Goal: Check status: Check status

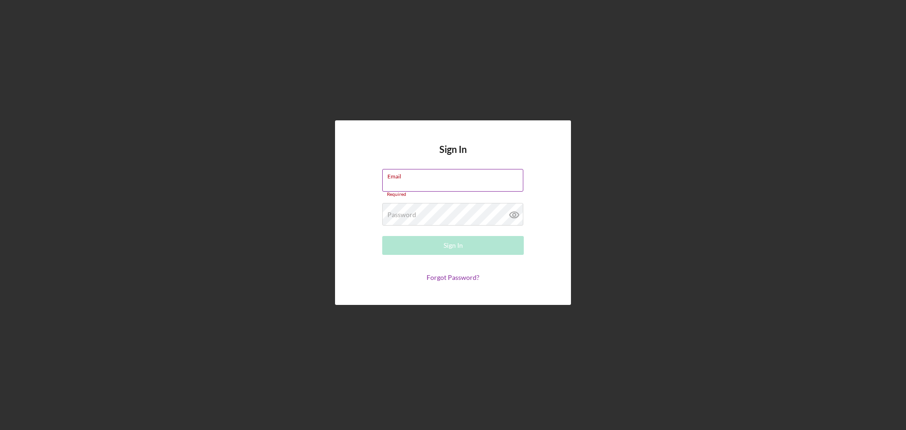
click at [432, 183] on div "Email Required" at bounding box center [453, 183] width 142 height 28
type input "[EMAIL_ADDRESS][DOMAIN_NAME]"
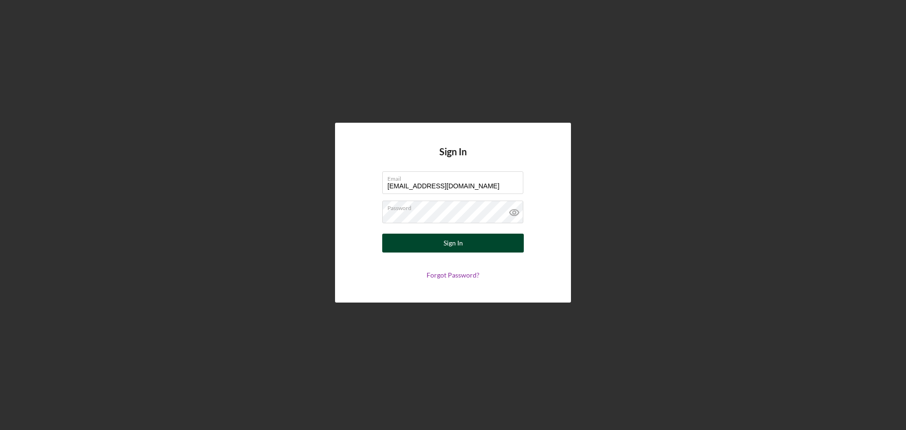
click at [432, 247] on button "Sign In" at bounding box center [453, 243] width 142 height 19
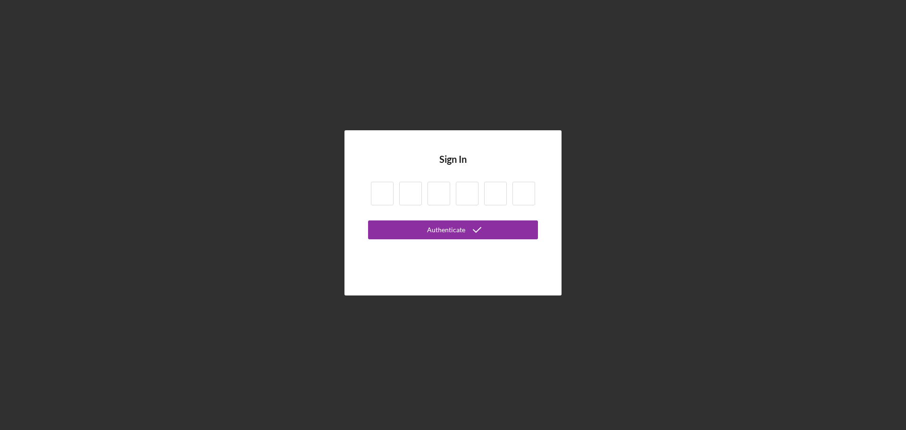
click at [383, 197] on input at bounding box center [382, 194] width 23 height 24
click at [391, 194] on input at bounding box center [382, 194] width 23 height 24
type input "6"
type input "7"
type input "2"
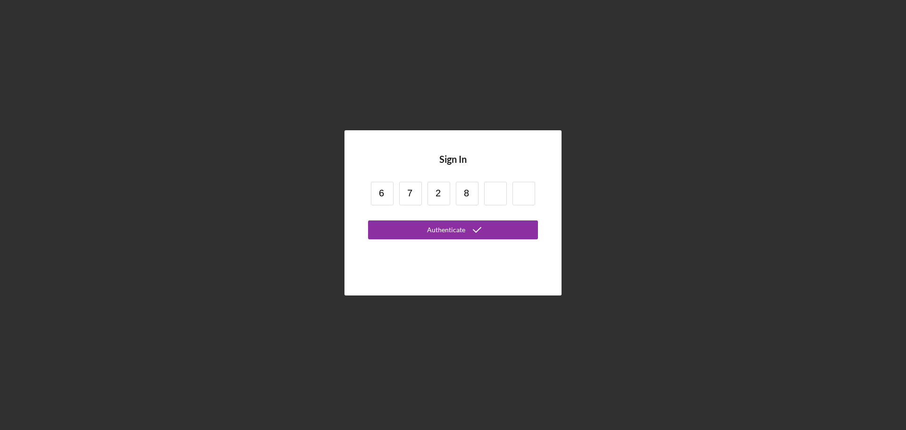
type input "8"
click at [368, 220] on button "Authenticate" at bounding box center [453, 229] width 170 height 19
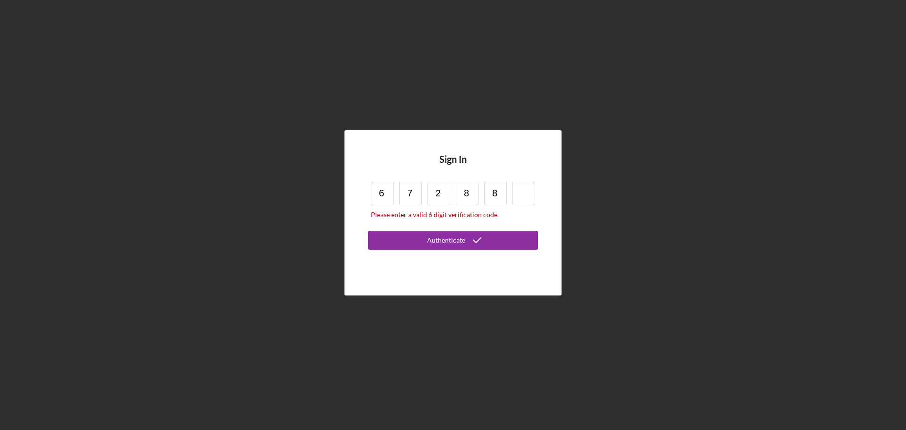
drag, startPoint x: 479, startPoint y: 185, endPoint x: 486, endPoint y: 192, distance: 10.0
click at [486, 192] on div "6 7 2 8 8 Please enter a valid 6 digit verification code." at bounding box center [453, 200] width 170 height 42
click at [495, 197] on input "8" at bounding box center [495, 194] width 23 height 24
type input "0"
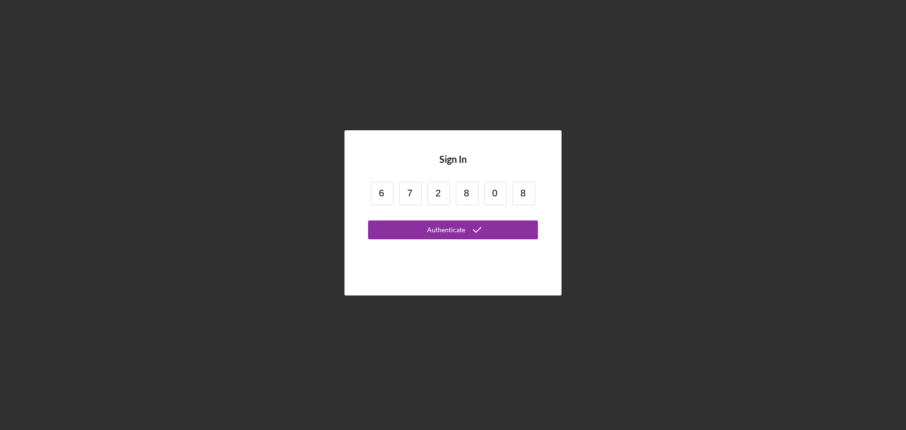
type input "8"
click at [368, 220] on button "Authenticate" at bounding box center [453, 229] width 170 height 19
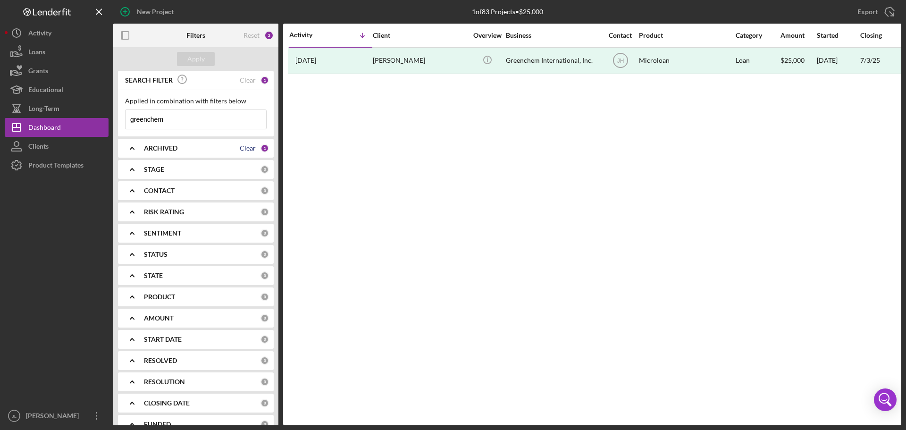
click at [248, 150] on div "Clear" at bounding box center [248, 148] width 16 height 8
click at [204, 53] on button "Apply" at bounding box center [196, 59] width 38 height 14
click at [253, 81] on div "SEARCH FILTER Clear 1" at bounding box center [196, 80] width 146 height 21
click at [246, 80] on div "Clear" at bounding box center [248, 80] width 16 height 8
click at [193, 61] on div "Apply" at bounding box center [195, 59] width 17 height 14
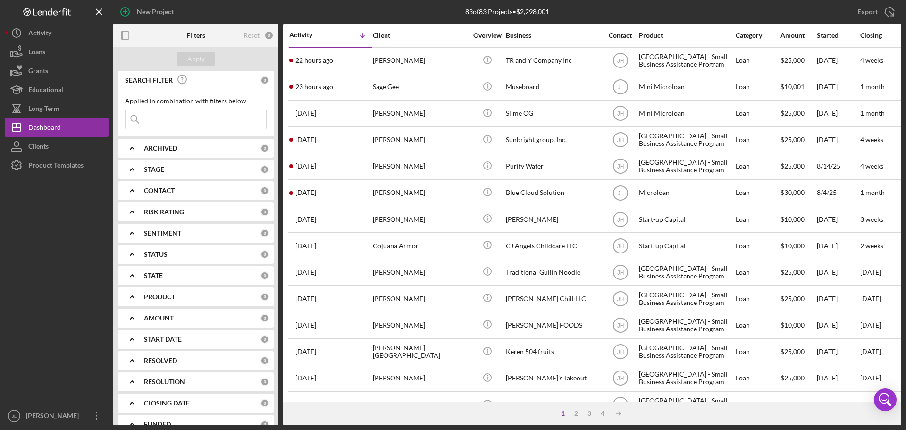
click at [126, 143] on icon "Icon/Expander" at bounding box center [132, 148] width 24 height 24
click at [130, 188] on input "Active" at bounding box center [130, 186] width 9 height 9
checkbox input "true"
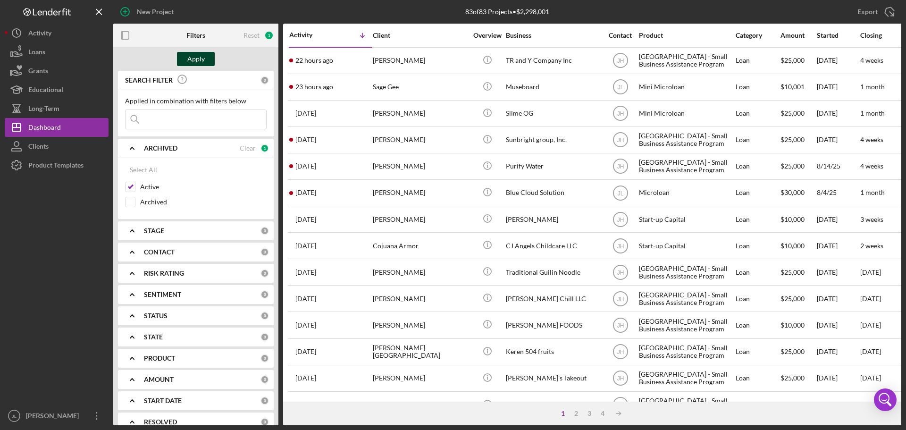
click at [201, 60] on div "Apply" at bounding box center [195, 59] width 17 height 14
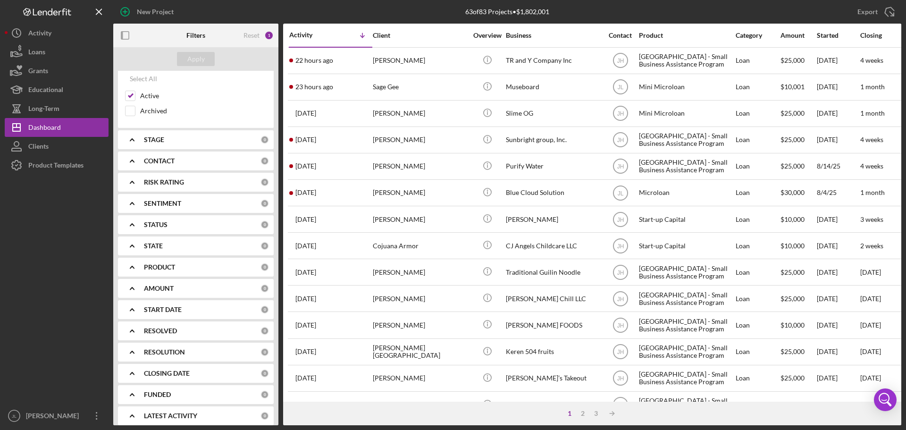
scroll to position [98, 0]
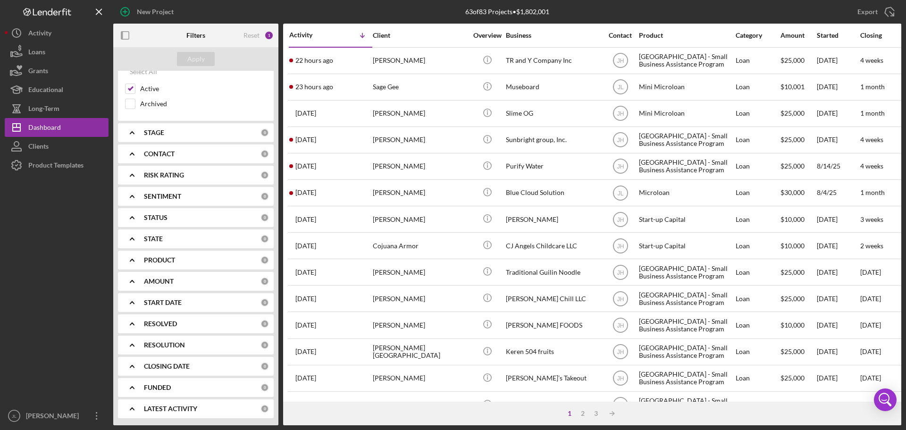
click at [131, 260] on polyline at bounding box center [132, 260] width 4 height 2
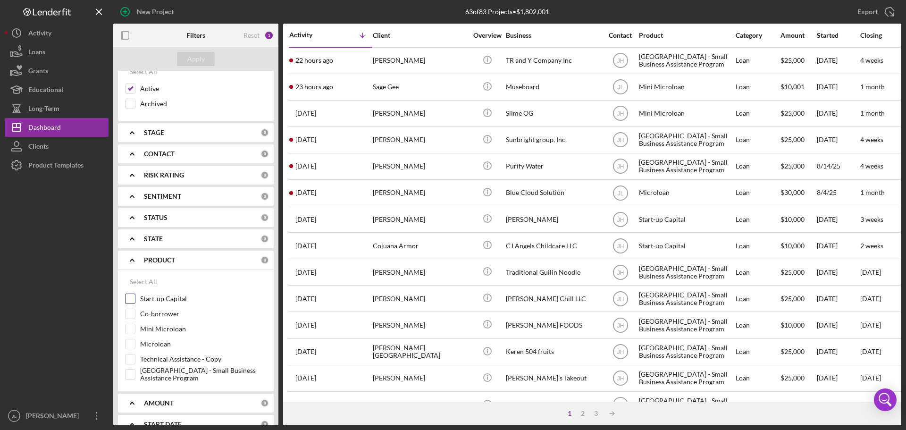
click at [159, 299] on label "Start-up Capital" at bounding box center [203, 298] width 126 height 9
click at [135, 299] on input "Start-up Capital" at bounding box center [130, 298] width 9 height 9
checkbox input "true"
drag, startPoint x: 159, startPoint y: 329, endPoint x: 160, endPoint y: 347, distance: 17.9
click at [159, 331] on label "Mini Microloan" at bounding box center [203, 328] width 126 height 9
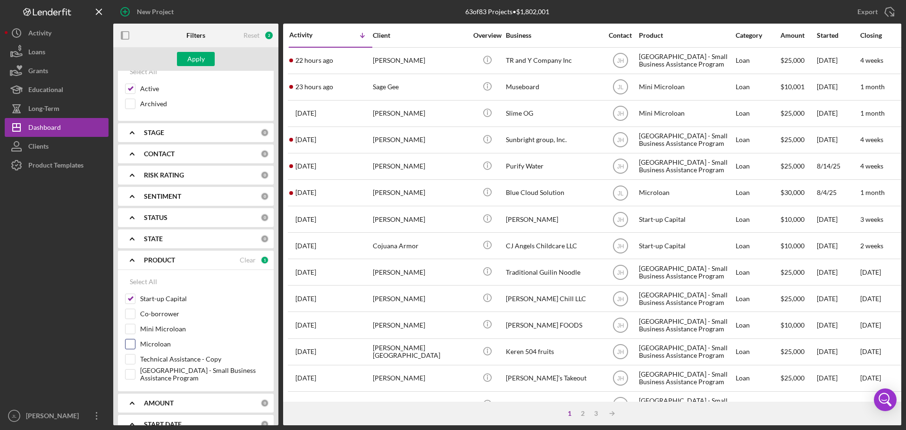
click at [135, 331] on input "Mini Microloan" at bounding box center [130, 328] width 9 height 9
checkbox input "true"
click at [160, 347] on label "Microloan" at bounding box center [203, 343] width 126 height 9
click at [135, 347] on input "Microloan" at bounding box center [130, 343] width 9 height 9
checkbox input "true"
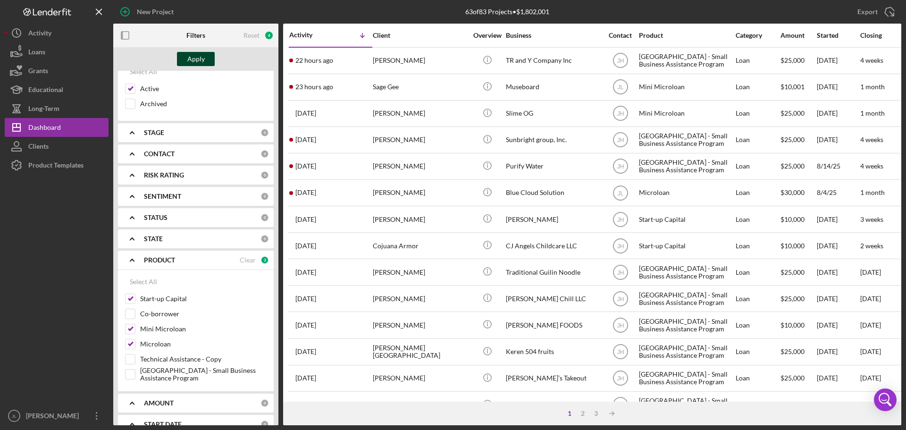
click at [196, 59] on div "Apply" at bounding box center [195, 59] width 17 height 14
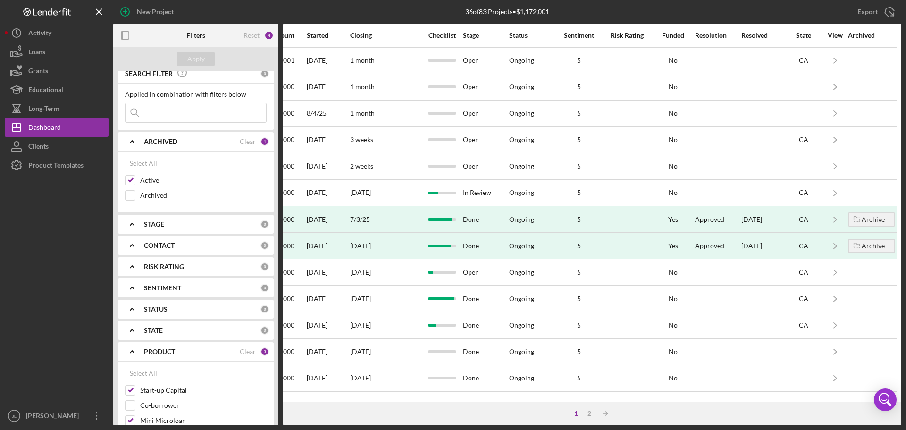
scroll to position [0, 0]
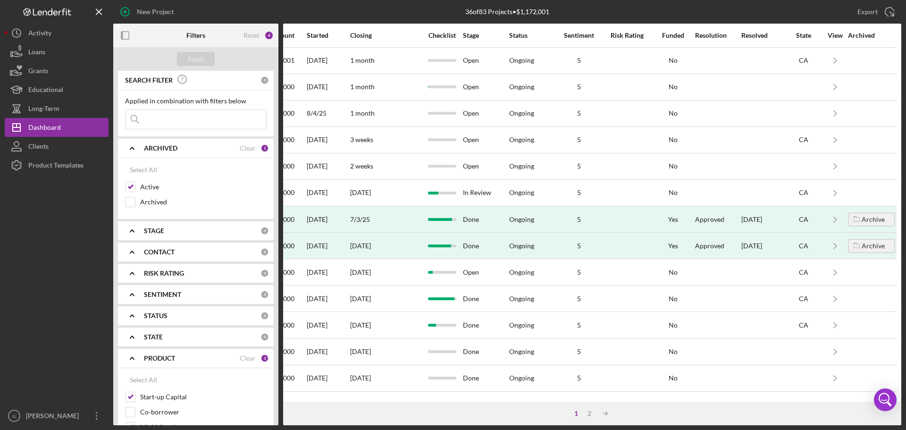
click at [131, 233] on icon "Icon/Expander" at bounding box center [132, 231] width 24 height 24
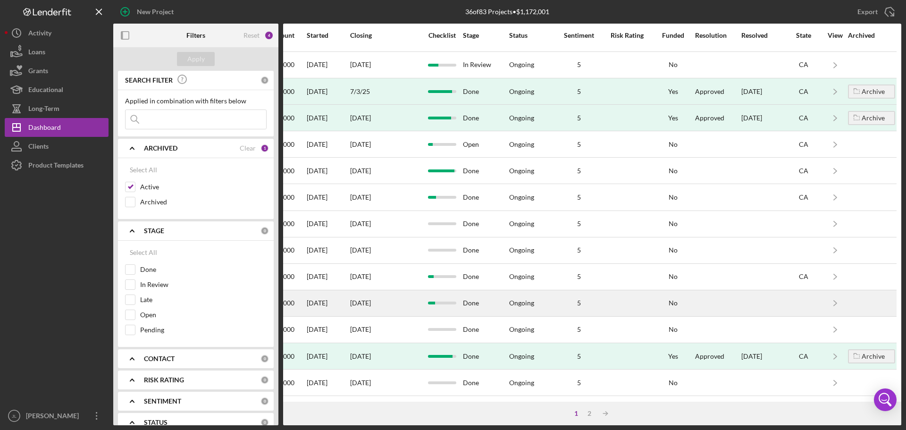
scroll to position [142, 517]
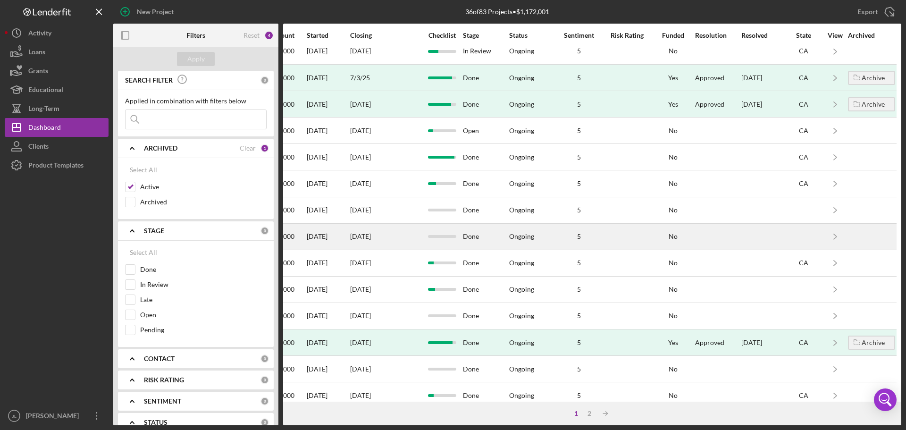
click at [470, 239] on div "Done" at bounding box center [485, 236] width 45 height 25
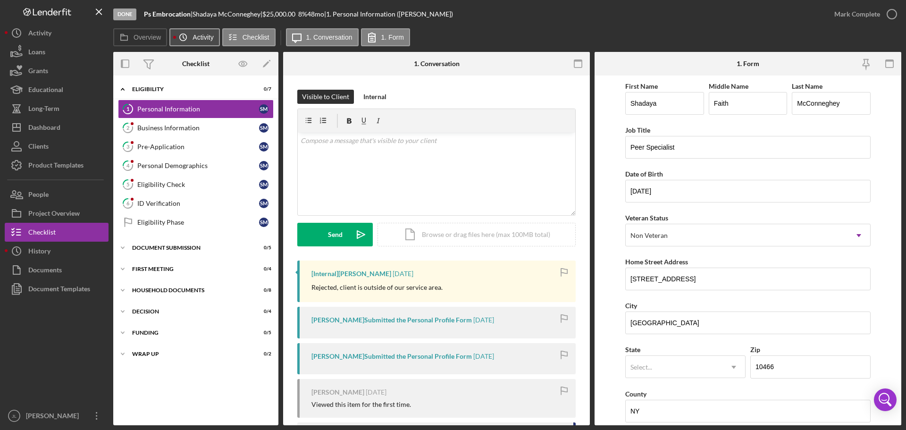
click at [196, 37] on label "Activity" at bounding box center [203, 38] width 21 height 8
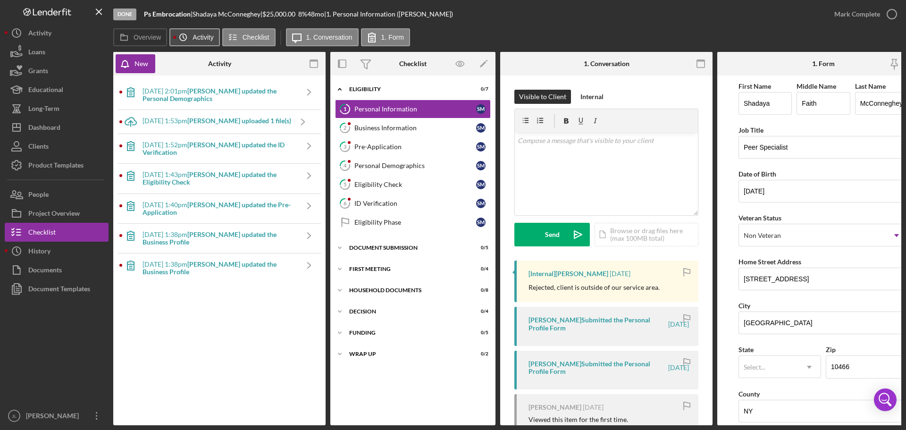
click at [196, 37] on label "Activity" at bounding box center [203, 38] width 21 height 8
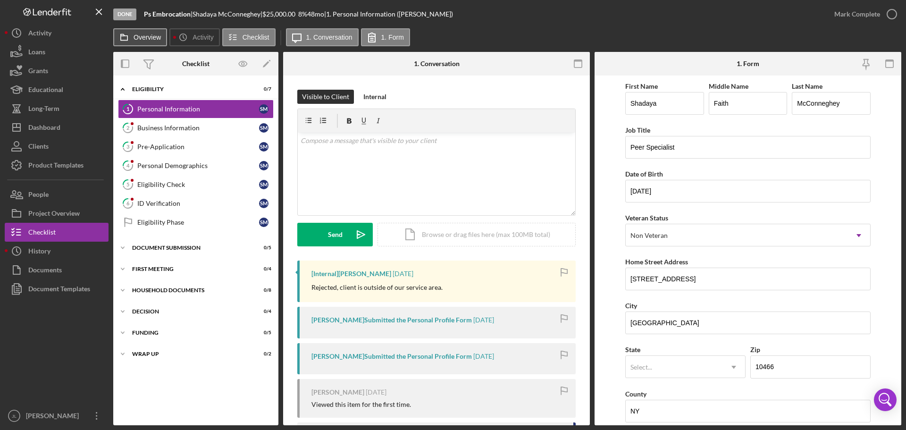
click at [155, 37] on label "Overview" at bounding box center [147, 38] width 27 height 8
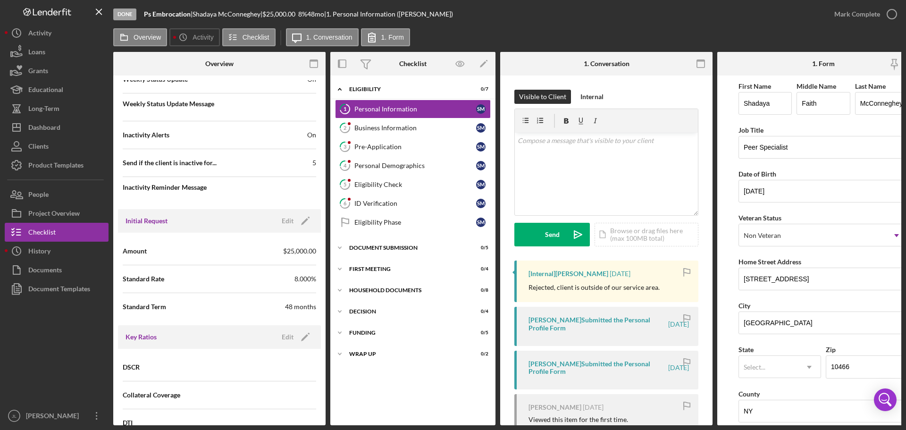
scroll to position [425, 0]
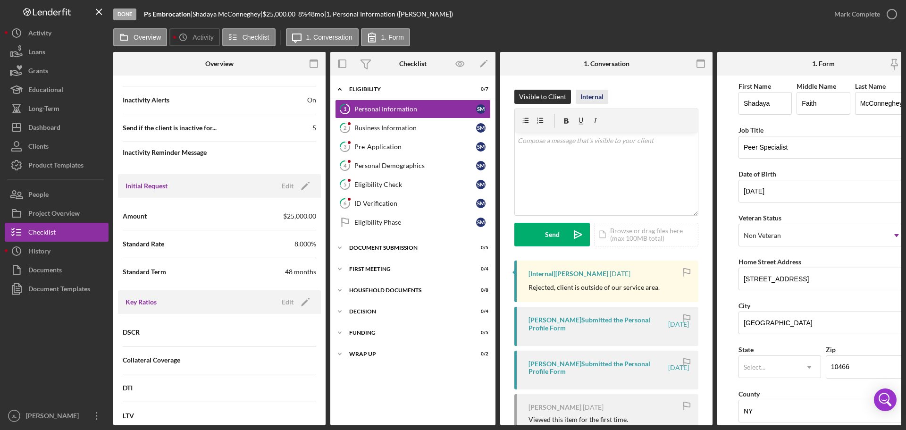
click at [592, 98] on div "Internal" at bounding box center [592, 97] width 23 height 14
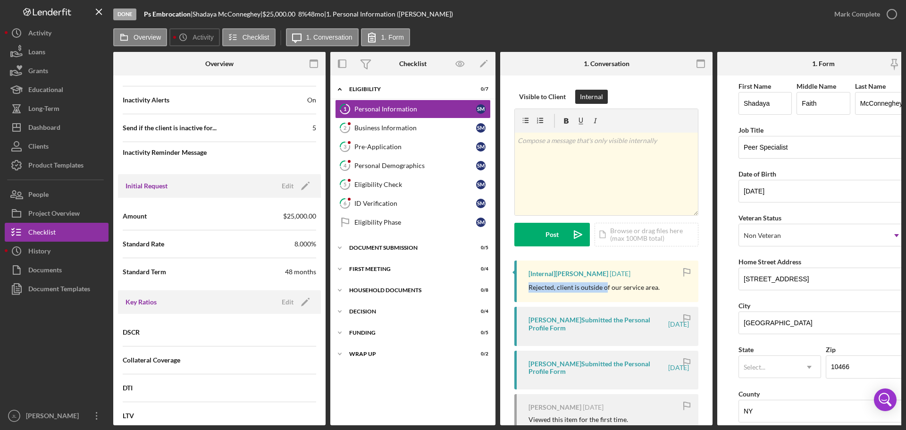
drag, startPoint x: 531, startPoint y: 289, endPoint x: 606, endPoint y: 289, distance: 75.5
click at [606, 289] on p "Rejected, client is outside of our service area." at bounding box center [594, 287] width 131 height 10
click at [541, 287] on p "Rejected, client is outside of our service area." at bounding box center [594, 287] width 131 height 10
drag, startPoint x: 527, startPoint y: 289, endPoint x: 558, endPoint y: 291, distance: 31.2
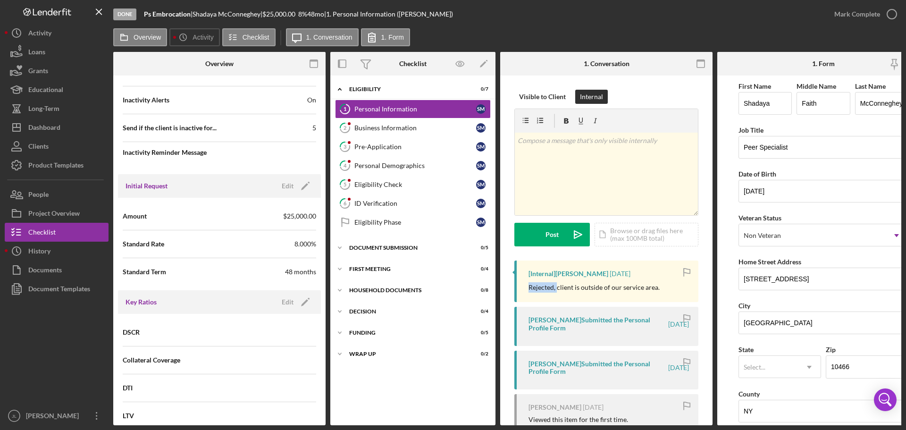
click at [558, 291] on div "[Internal] [PERSON_NAME] [DATE] Rejected, client is outside of our service area." at bounding box center [606, 282] width 184 height 42
click at [562, 291] on p "Rejected, client is outside of our service area." at bounding box center [594, 287] width 131 height 10
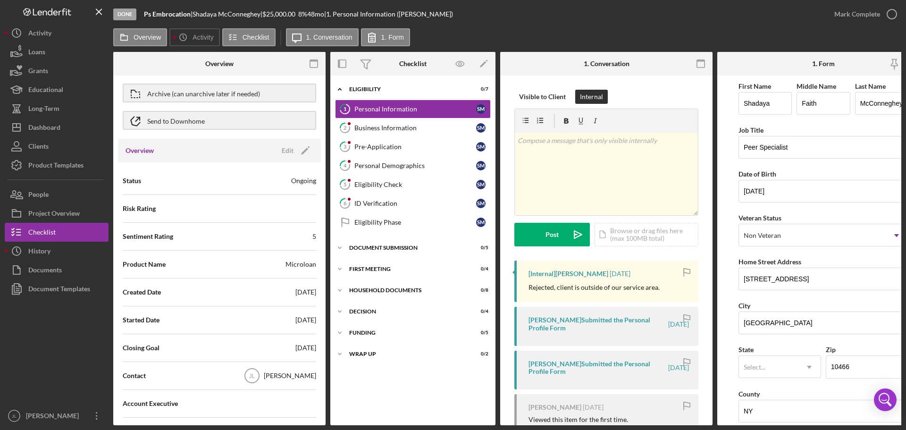
scroll to position [0, 0]
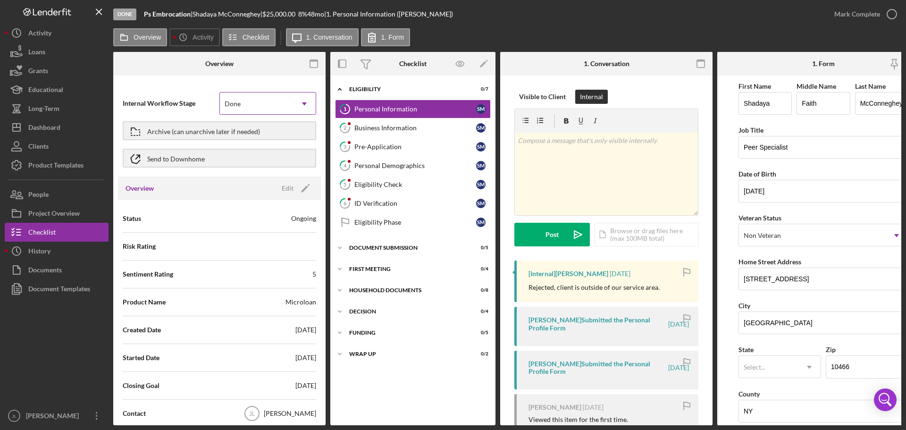
click at [273, 105] on div "Done" at bounding box center [256, 104] width 73 height 22
click at [165, 96] on div "Internal Workflow Stage Done Icon/Dropdown Arrow" at bounding box center [220, 104] width 194 height 24
click at [49, 38] on div "Activity" at bounding box center [39, 34] width 23 height 21
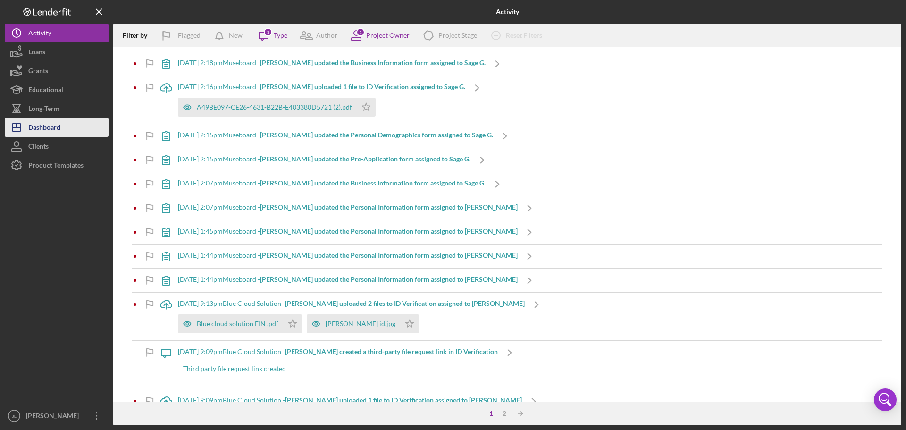
click at [58, 122] on div "Dashboard" at bounding box center [44, 128] width 32 height 21
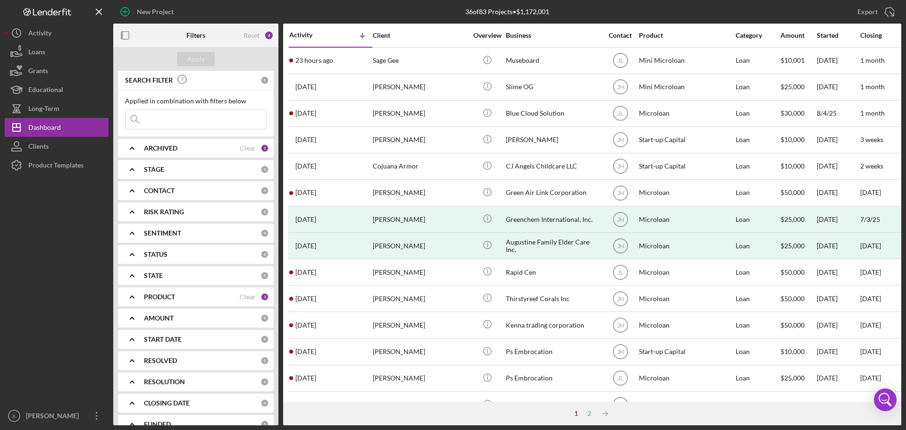
click at [132, 171] on icon "Icon/Expander" at bounding box center [132, 170] width 24 height 24
click at [135, 150] on icon "Icon/Expander" at bounding box center [132, 148] width 24 height 24
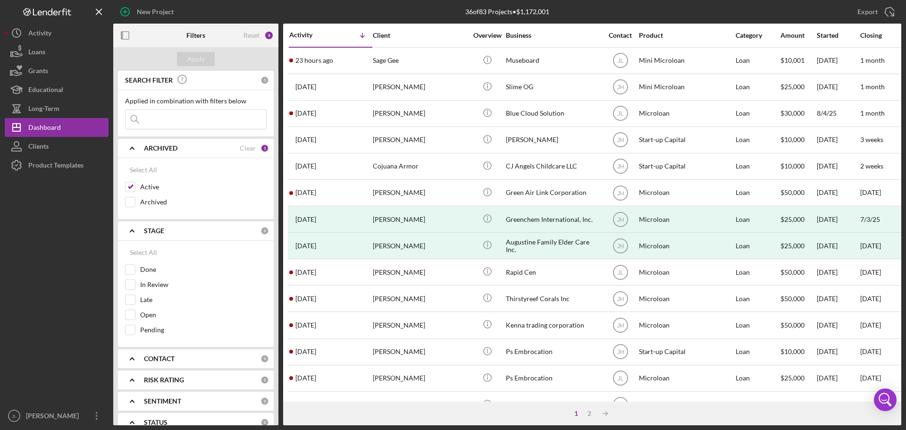
click at [133, 148] on polyline at bounding box center [132, 148] width 4 height 2
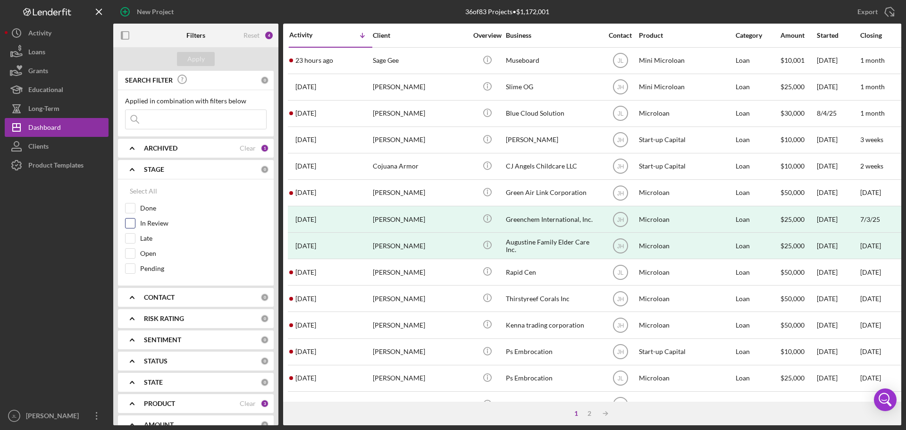
click at [176, 227] on label "In Review" at bounding box center [203, 223] width 126 height 9
click at [135, 227] on input "In Review" at bounding box center [130, 223] width 9 height 9
checkbox input "true"
click at [157, 249] on label "Open" at bounding box center [203, 253] width 126 height 9
click at [135, 249] on input "Open" at bounding box center [130, 253] width 9 height 9
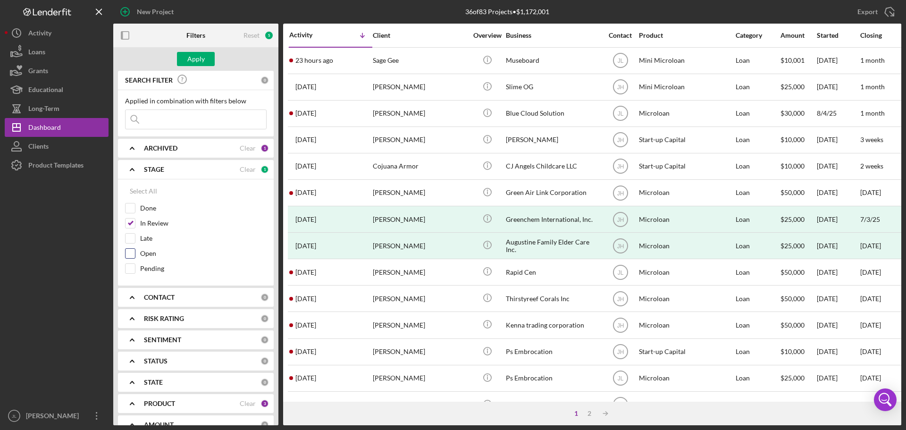
checkbox input "true"
click at [163, 273] on label "Pending" at bounding box center [203, 268] width 126 height 9
click at [135, 273] on input "Pending" at bounding box center [130, 268] width 9 height 9
checkbox input "true"
click at [203, 62] on div "Apply" at bounding box center [195, 59] width 17 height 14
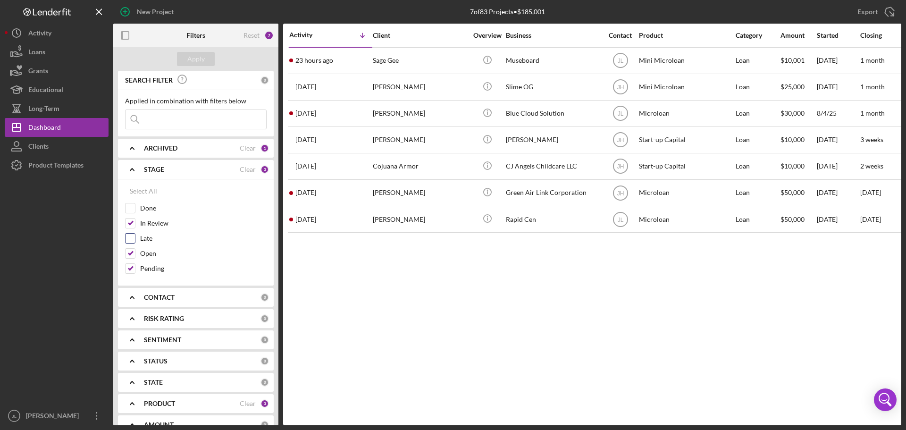
click at [130, 240] on input "Late" at bounding box center [130, 238] width 9 height 9
checkbox input "true"
click at [200, 56] on div "Apply" at bounding box center [195, 59] width 17 height 14
click at [870, 36] on div "Closing" at bounding box center [895, 36] width 71 height 8
click at [870, 36] on div "Closing" at bounding box center [877, 35] width 35 height 8
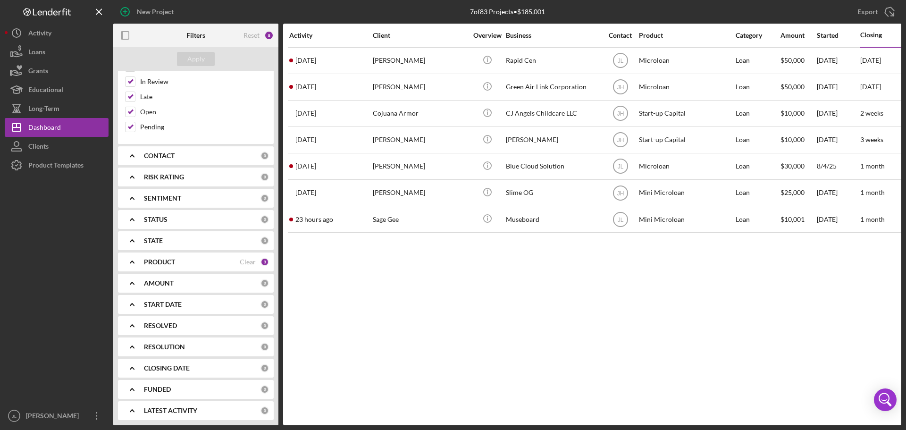
scroll to position [143, 0]
click at [131, 367] on polyline at bounding box center [132, 366] width 4 height 2
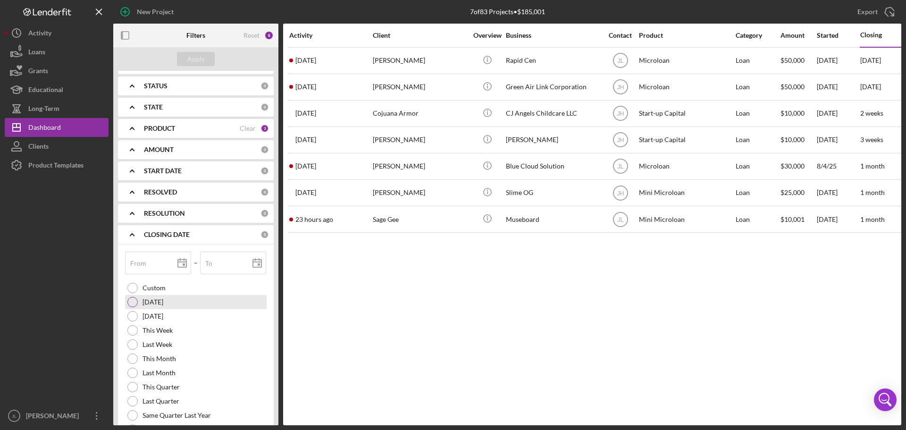
scroll to position [285, 0]
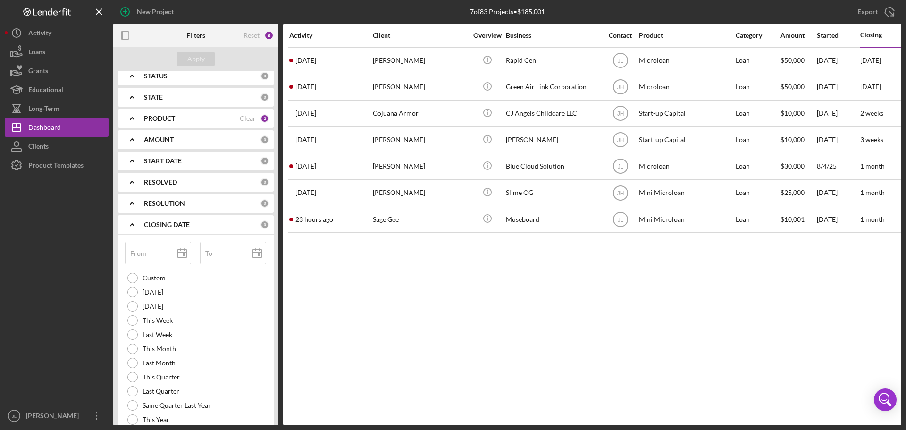
click at [133, 226] on icon "Icon/Expander" at bounding box center [132, 225] width 24 height 24
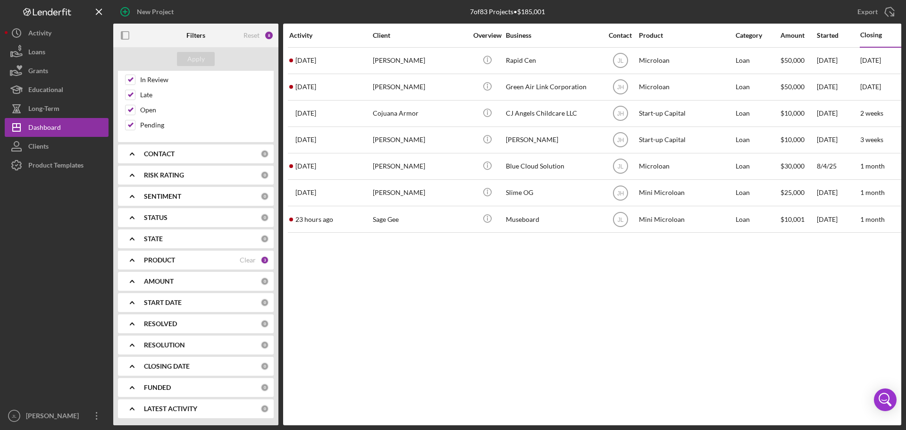
click at [133, 226] on icon "Icon/Expander" at bounding box center [132, 218] width 24 height 24
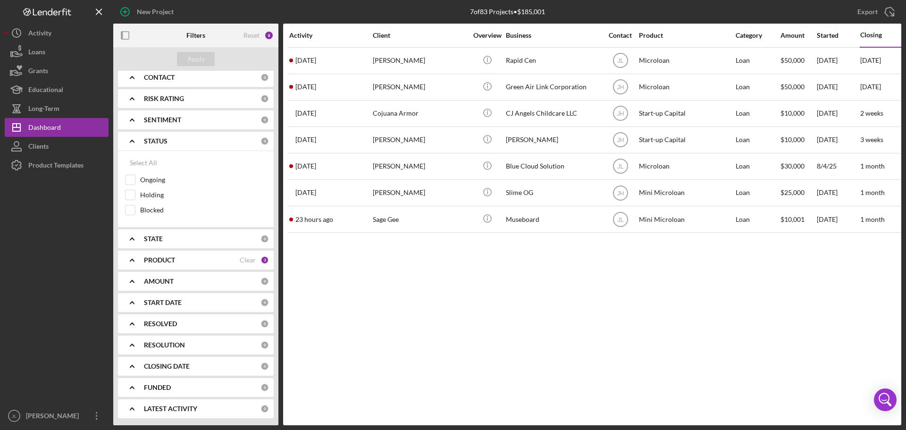
click at [135, 142] on icon "Icon/Expander" at bounding box center [132, 141] width 24 height 24
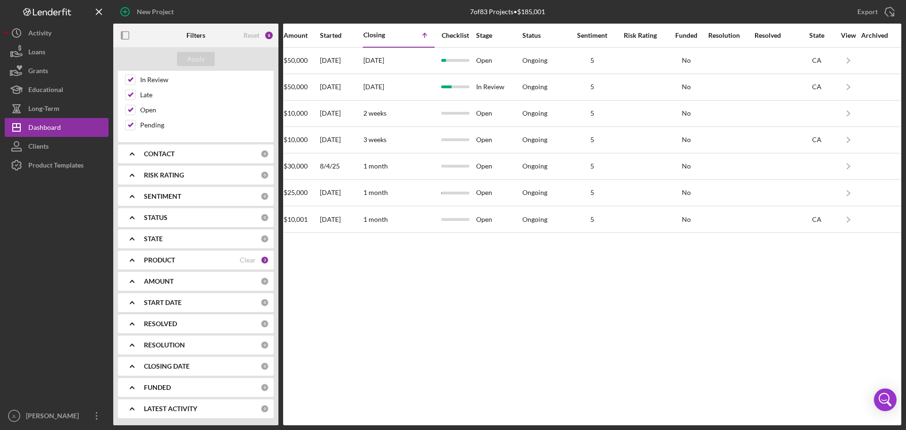
scroll to position [0, 0]
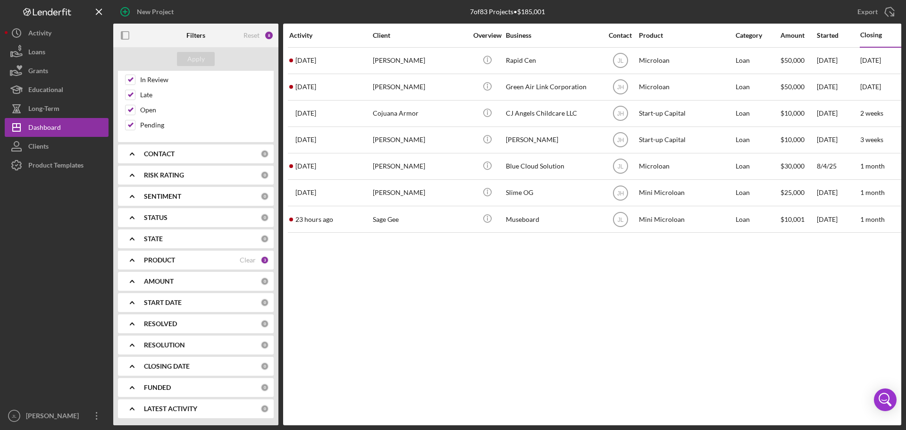
click at [311, 35] on div "Activity" at bounding box center [330, 36] width 83 height 8
click at [338, 34] on div "Icon/Table Sort Arrow" at bounding box center [352, 35] width 42 height 19
click at [359, 34] on icon "Icon/Table Sort Arrow" at bounding box center [362, 35] width 19 height 19
click at [361, 35] on icon "Icon/Table Sort Arrow" at bounding box center [362, 35] width 19 height 19
click at [295, 33] on div "Activity" at bounding box center [310, 35] width 42 height 8
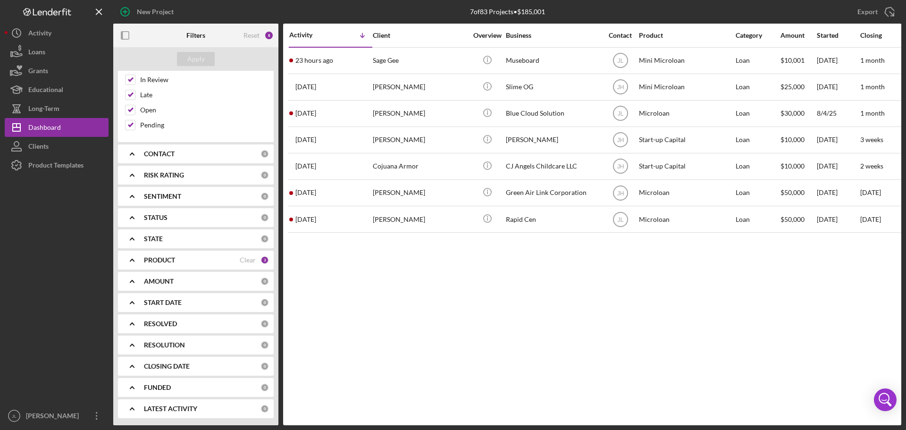
click at [581, 297] on div "Activity Icon/Table Sort Arrow Client Overview Business Contact Product Categor…" at bounding box center [592, 225] width 618 height 402
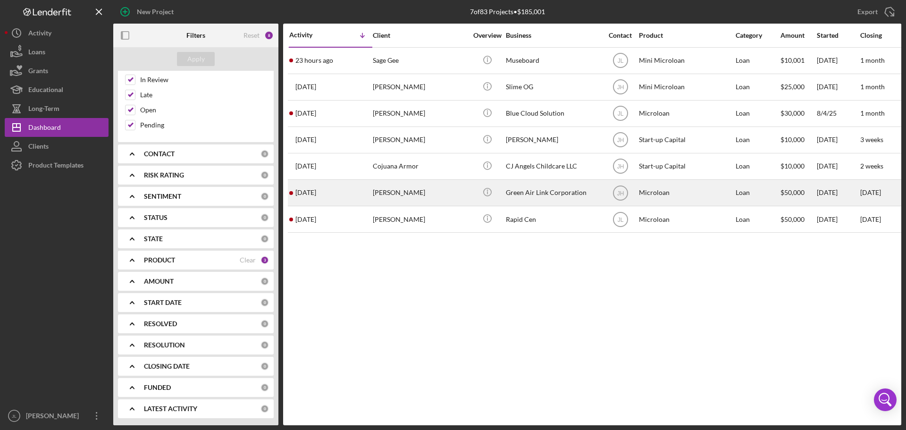
click at [441, 191] on div "[PERSON_NAME]" at bounding box center [420, 192] width 94 height 25
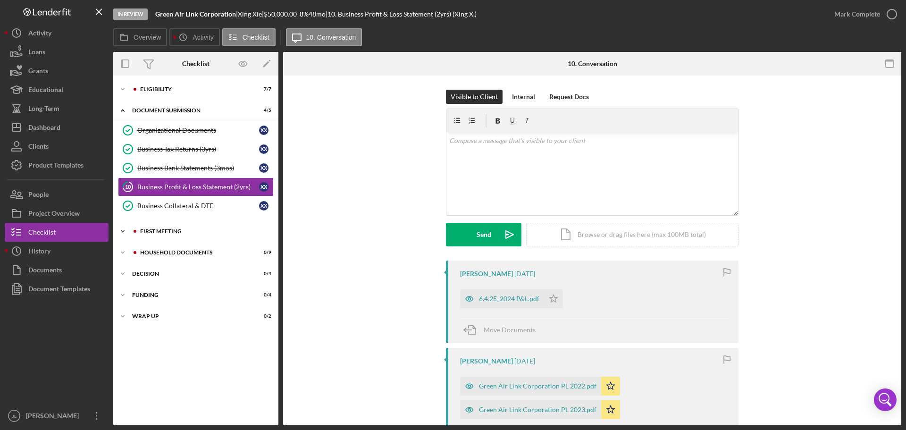
click at [120, 235] on icon "Icon/Expander" at bounding box center [122, 231] width 19 height 19
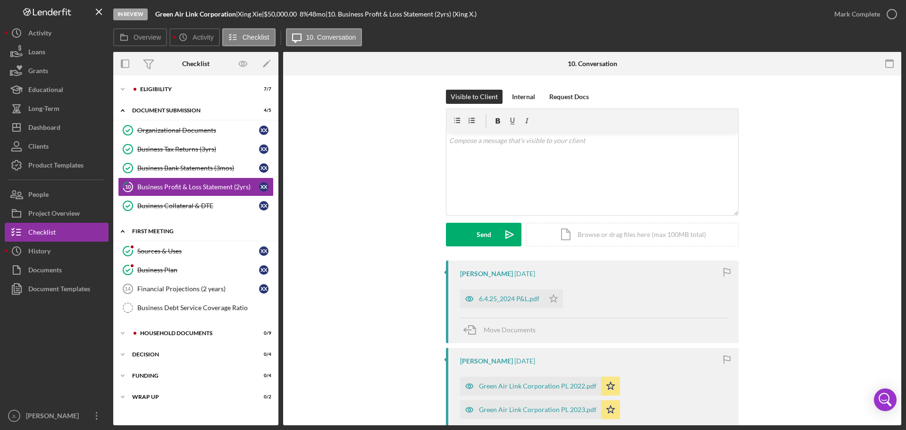
click at [120, 235] on icon "Icon/Expander" at bounding box center [122, 231] width 19 height 19
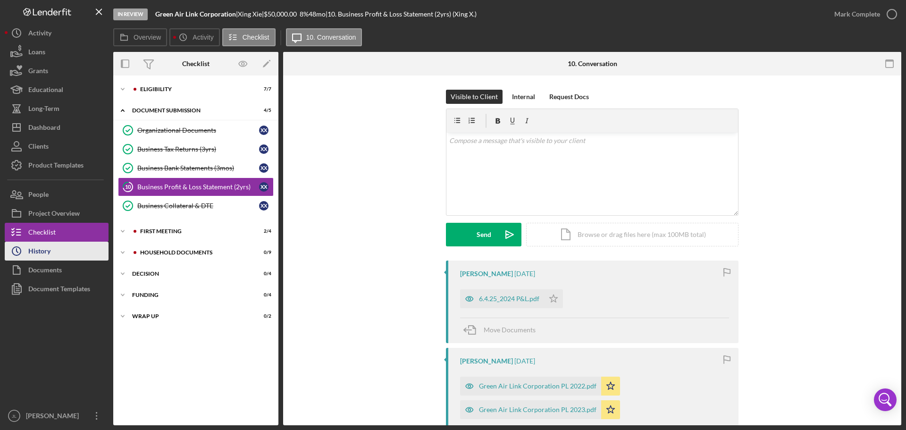
click at [40, 250] on div "History" at bounding box center [39, 252] width 22 height 21
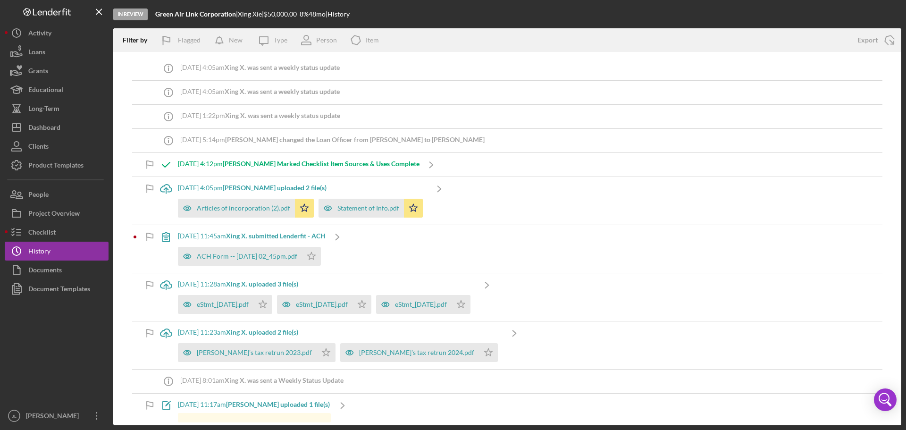
drag, startPoint x: 239, startPoint y: 68, endPoint x: 380, endPoint y: 70, distance: 141.1
click at [377, 68] on div "Icon/Info [DATE] 4:05am Xing X. was sent a weekly status update" at bounding box center [507, 69] width 750 height 24
drag, startPoint x: 397, startPoint y: 92, endPoint x: 245, endPoint y: 69, distance: 153.3
click at [246, 69] on div "Icon/Info [DATE] 4:05am Xing X. was sent a weekly status update Icon/Info [DATE…" at bounding box center [507, 238] width 788 height 373
click at [286, 69] on b "Xing X. was sent a weekly status update" at bounding box center [282, 67] width 115 height 8
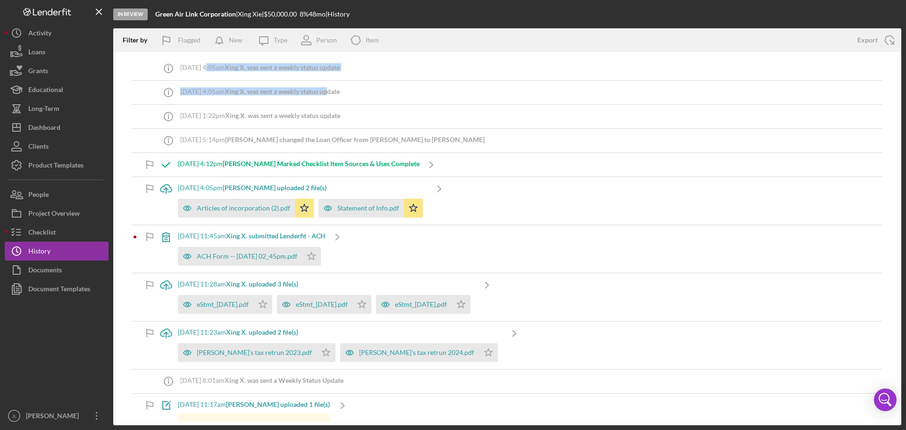
drag, startPoint x: 210, startPoint y: 69, endPoint x: 376, endPoint y: 95, distance: 167.8
click at [364, 92] on div "Icon/Info [DATE] 4:05am Xing X. was sent a weekly status update Icon/Info [DATE…" at bounding box center [507, 238] width 788 height 373
drag, startPoint x: 400, startPoint y: 106, endPoint x: 297, endPoint y: 72, distance: 108.4
click at [298, 73] on div "Icon/Info [DATE] 4:05am Xing X. was sent a weekly status update Icon/Info [DATE…" at bounding box center [507, 238] width 788 height 373
click at [410, 88] on div "Icon/Info [DATE] 4:05am Xing X. was sent a weekly status update" at bounding box center [507, 93] width 750 height 24
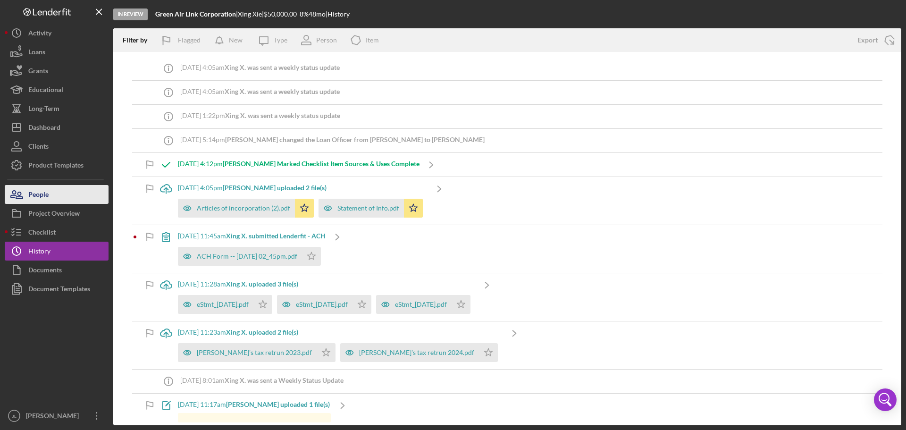
click at [49, 202] on button "People" at bounding box center [57, 194] width 104 height 19
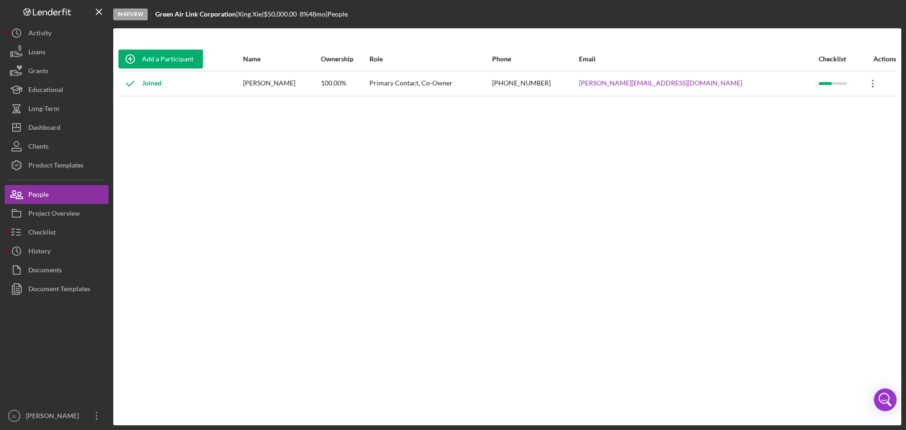
click at [861, 86] on icon "Icon/Overflow" at bounding box center [873, 84] width 24 height 24
click at [546, 206] on div "Add a Participant Name Ownership Role Phone Email Checklist Actions Joined [PER…" at bounding box center [507, 226] width 788 height 359
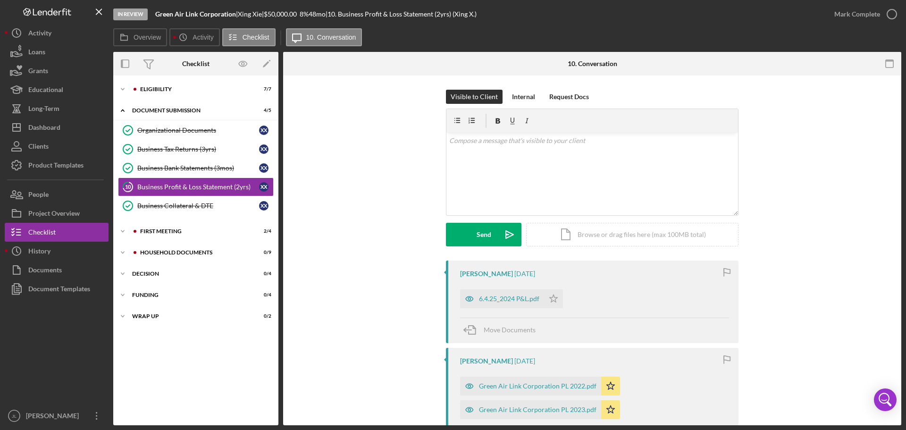
click at [382, 199] on div "Visible to Client Internal Request Docs v Color teal Color pink Remove color Ad…" at bounding box center [592, 175] width 590 height 171
click at [414, 163] on div "Visible to Client Internal Request Docs v Color teal Color pink Remove color Ad…" at bounding box center [592, 175] width 590 height 171
